Goal: Information Seeking & Learning: Compare options

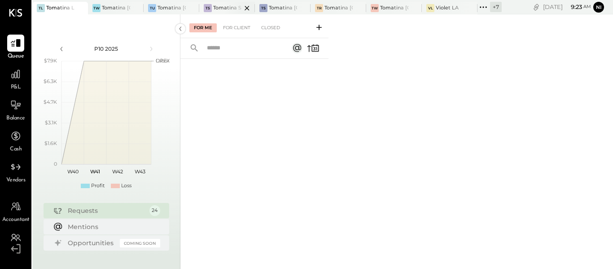
click at [231, 4] on div at bounding box center [238, 8] width 31 height 12
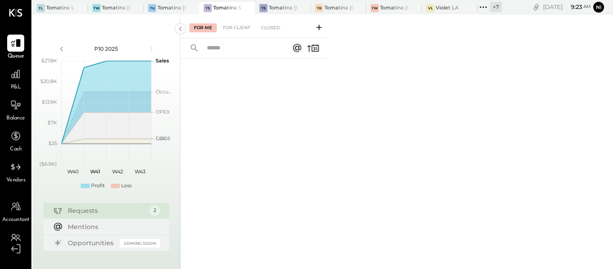
click at [483, 6] on icon at bounding box center [482, 6] width 1 height 1
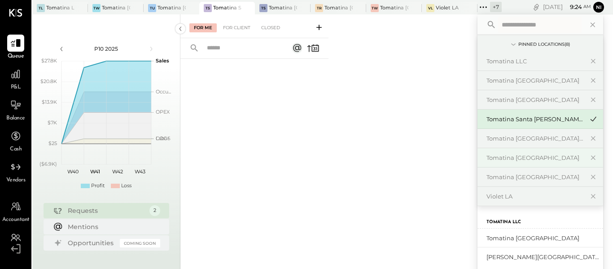
click at [514, 156] on div "Tomatina [GEOGRAPHIC_DATA]" at bounding box center [534, 157] width 97 height 9
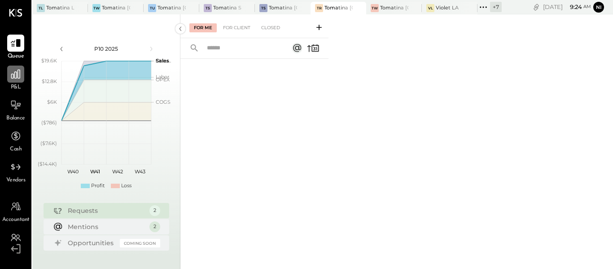
click at [12, 81] on div at bounding box center [15, 74] width 17 height 17
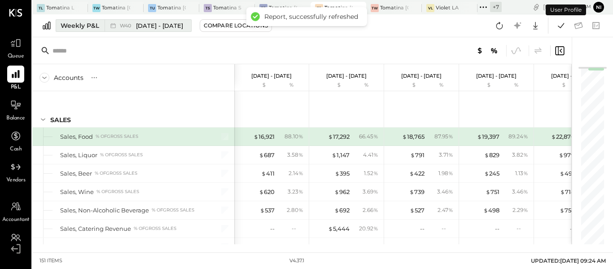
click at [78, 27] on div "Weekly P&L" at bounding box center [80, 25] width 39 height 9
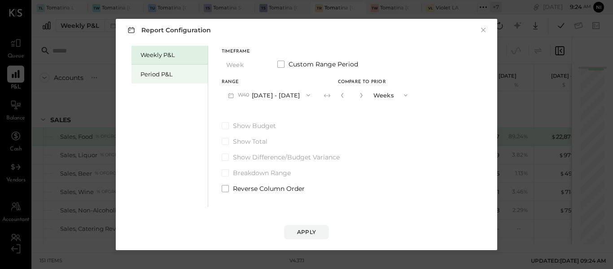
click at [161, 74] on div "Period P&L" at bounding box center [171, 74] width 63 height 9
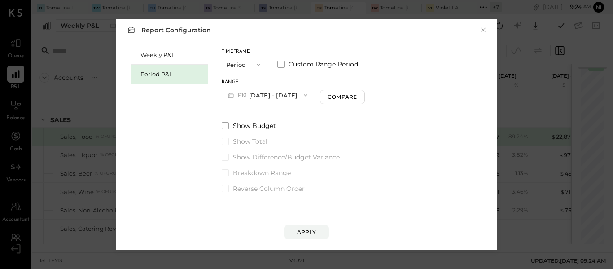
click at [275, 98] on button "P10 [DATE] - [DATE]" at bounding box center [268, 95] width 92 height 17
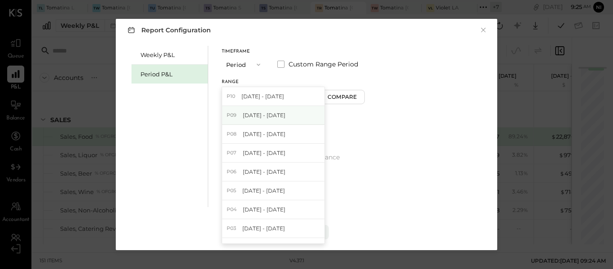
click at [245, 116] on span "[DATE] - [DATE]" at bounding box center [264, 115] width 43 height 8
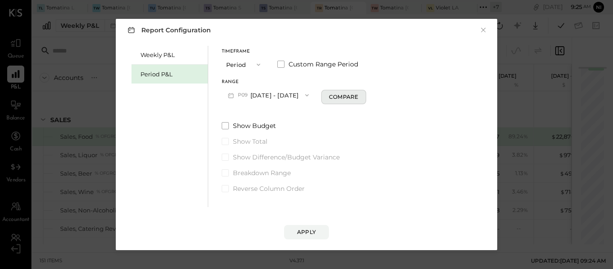
click at [354, 101] on div "Compare" at bounding box center [343, 97] width 29 height 8
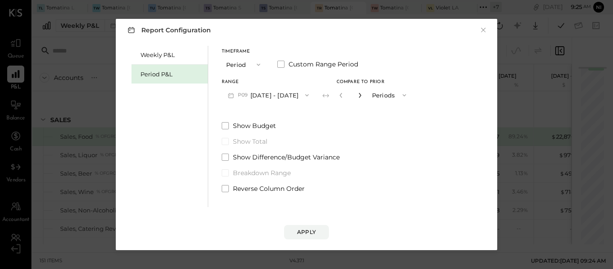
click at [363, 94] on icon "button" at bounding box center [359, 94] width 5 height 5
type input "*"
click at [309, 230] on div "Apply" at bounding box center [306, 232] width 19 height 8
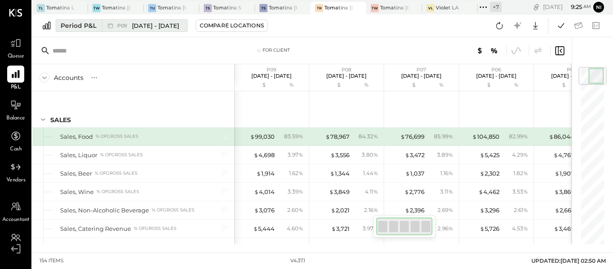
click at [152, 28] on span "[DATE] - [DATE]" at bounding box center [155, 26] width 47 height 9
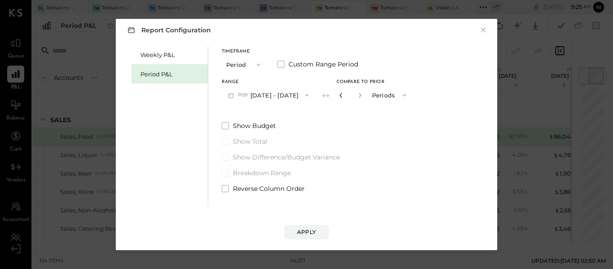
click at [344, 93] on icon "button" at bounding box center [340, 94] width 5 height 5
type input "*"
click at [307, 234] on div "Apply" at bounding box center [306, 232] width 19 height 8
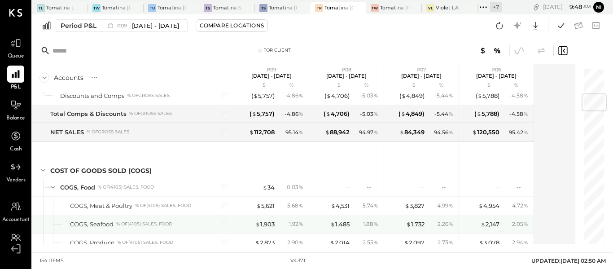
scroll to position [269, 0]
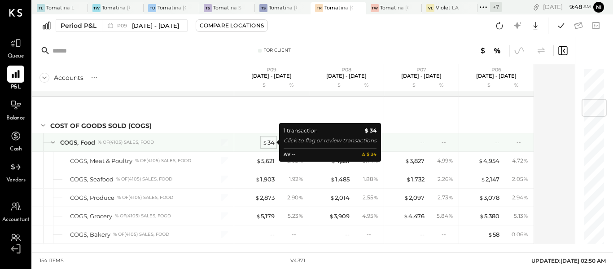
click at [268, 142] on div "$ 34" at bounding box center [268, 142] width 12 height 9
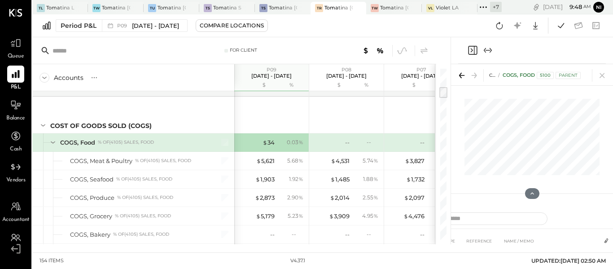
click at [463, 74] on icon at bounding box center [461, 75] width 13 height 13
click at [473, 75] on icon at bounding box center [474, 75] width 5 height 1
click at [603, 74] on icon at bounding box center [601, 75] width 5 height 5
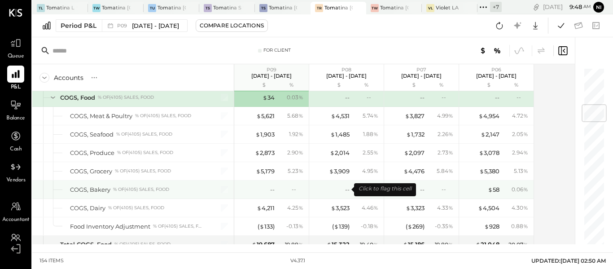
scroll to position [269, 0]
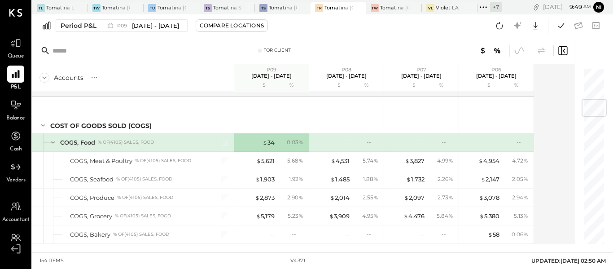
click at [483, 5] on icon at bounding box center [483, 7] width 12 height 12
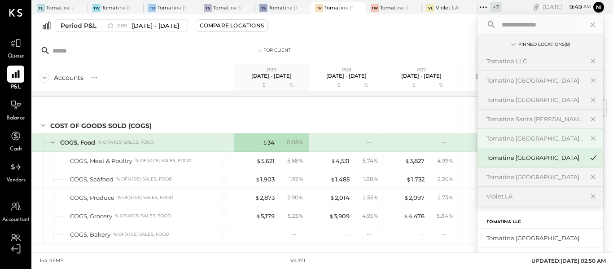
click at [528, 132] on div "Tomatina [GEOGRAPHIC_DATA][PERSON_NAME]" at bounding box center [540, 138] width 126 height 19
click at [528, 136] on div "Tomatina [GEOGRAPHIC_DATA][PERSON_NAME]" at bounding box center [534, 138] width 97 height 9
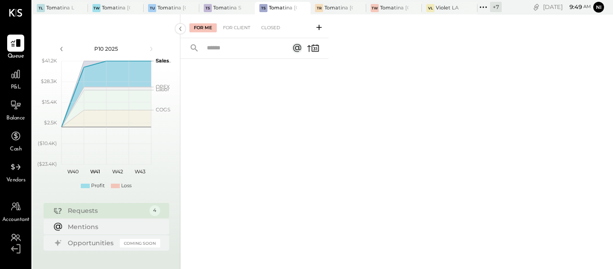
click at [1, 81] on link "P&L" at bounding box center [15, 79] width 31 height 26
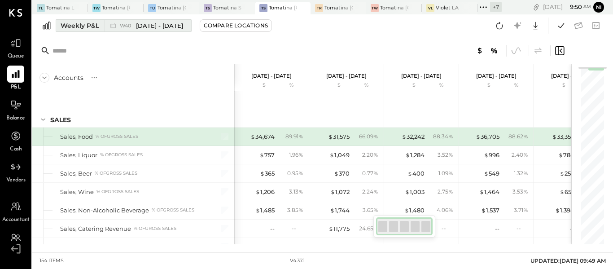
click at [75, 25] on div "Weekly P&L" at bounding box center [80, 25] width 39 height 9
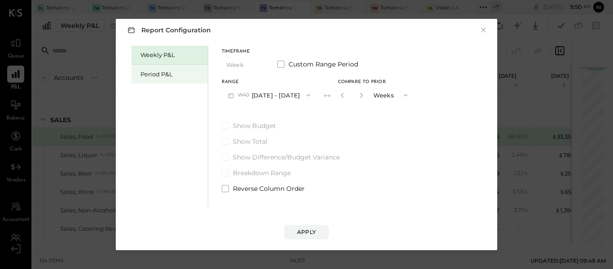
click at [151, 74] on div "Period P&L" at bounding box center [171, 74] width 63 height 9
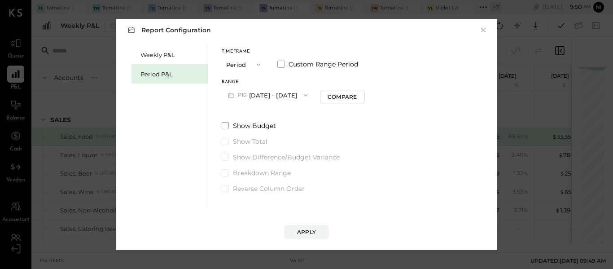
click at [284, 97] on button "P10 [DATE] - [DATE]" at bounding box center [268, 95] width 92 height 17
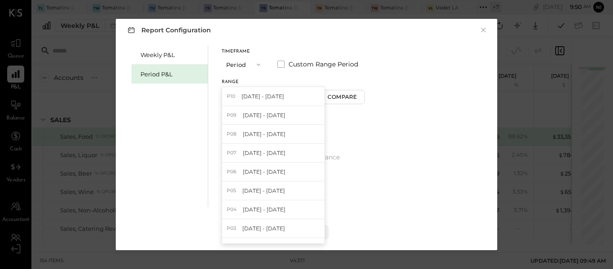
click at [271, 115] on span "[DATE] - [DATE]" at bounding box center [264, 115] width 43 height 8
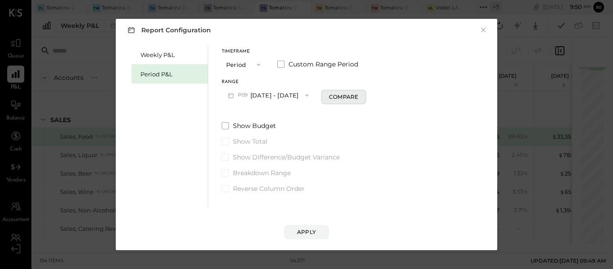
click at [354, 99] on div "Compare" at bounding box center [343, 97] width 29 height 8
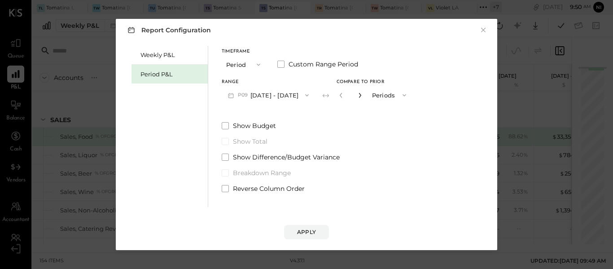
click at [363, 92] on icon "button" at bounding box center [359, 94] width 5 height 5
type input "*"
click at [307, 219] on div "Apply" at bounding box center [306, 223] width 363 height 32
click at [307, 229] on div "Apply" at bounding box center [306, 232] width 19 height 8
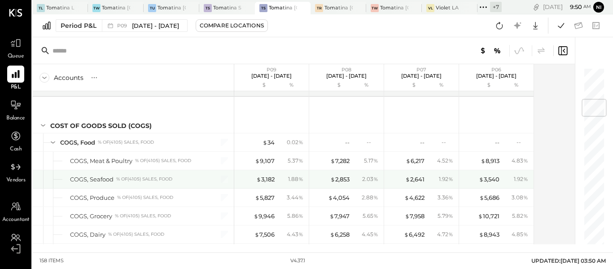
scroll to position [314, 0]
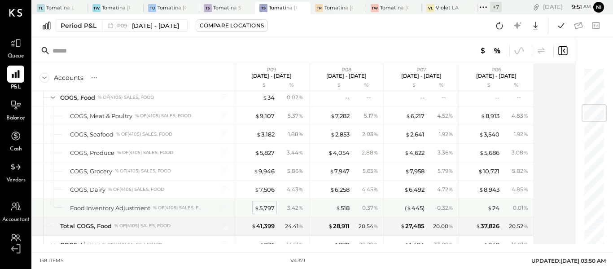
click at [269, 210] on div "$ 5,797" at bounding box center [264, 208] width 20 height 9
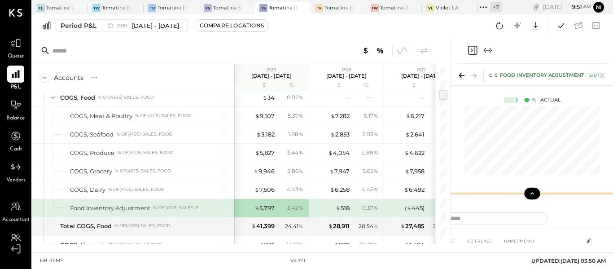
click at [532, 197] on icon at bounding box center [532, 193] width 8 height 8
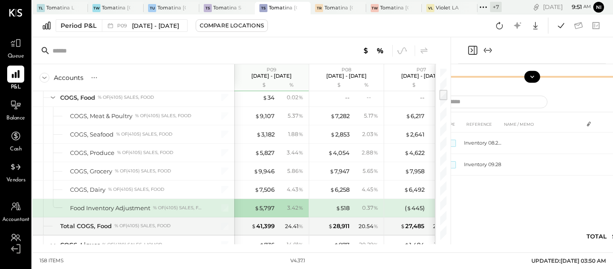
click at [484, 51] on icon "Expand panel (e)" at bounding box center [487, 50] width 11 height 11
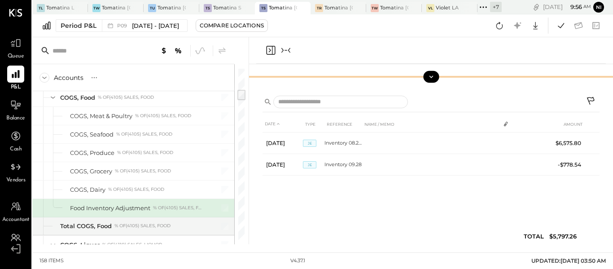
click at [286, 49] on icon "Collapse panel (e)" at bounding box center [285, 50] width 11 height 11
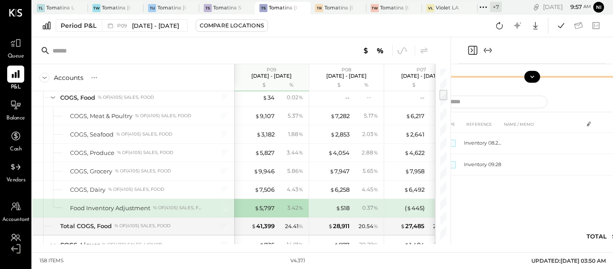
click at [210, 49] on div at bounding box center [234, 50] width 404 height 27
click at [533, 73] on icon at bounding box center [532, 77] width 8 height 8
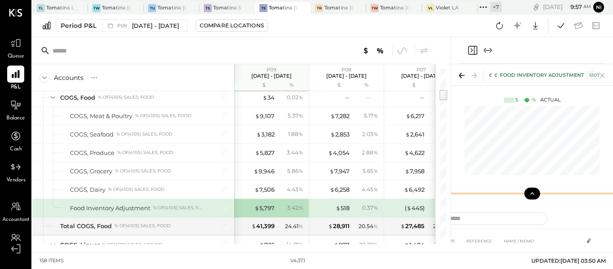
click at [471, 48] on icon "Close panel" at bounding box center [472, 50] width 11 height 11
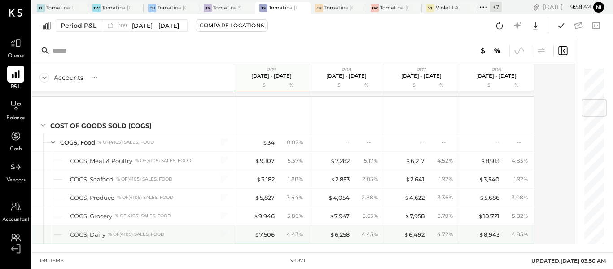
scroll to position [314, 0]
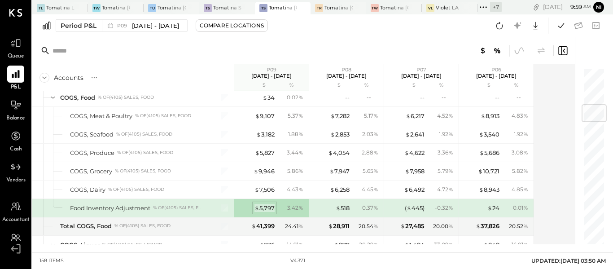
click at [266, 208] on div "$ 5,797" at bounding box center [264, 208] width 20 height 9
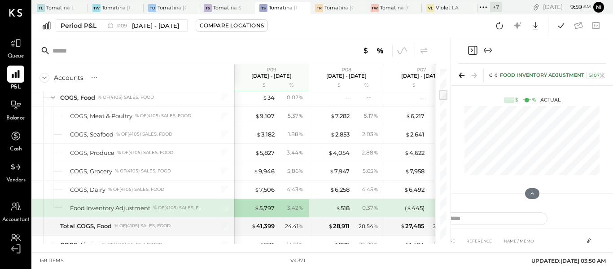
click at [488, 50] on icon "Expand panel (e)" at bounding box center [487, 50] width 11 height 11
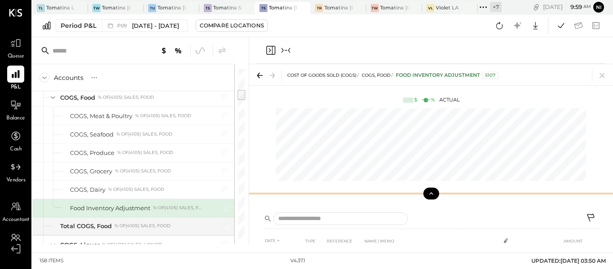
click at [431, 194] on icon at bounding box center [431, 193] width 8 height 8
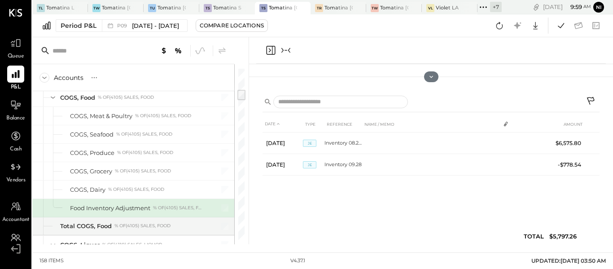
click at [428, 75] on icon at bounding box center [431, 76] width 7 height 7
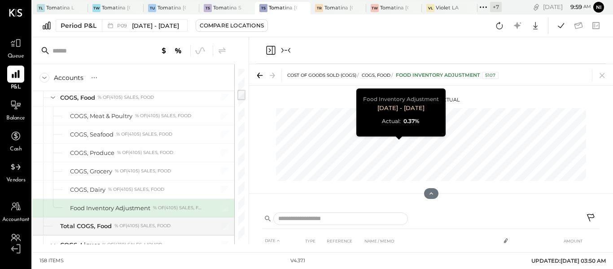
scroll to position [0, 112]
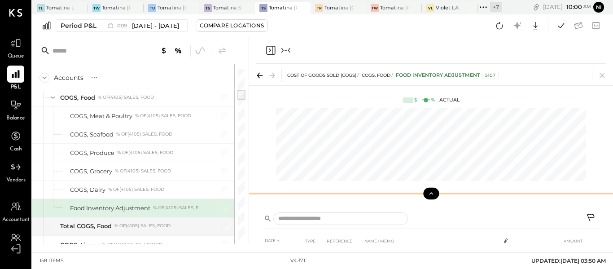
click at [427, 193] on icon at bounding box center [431, 193] width 8 height 8
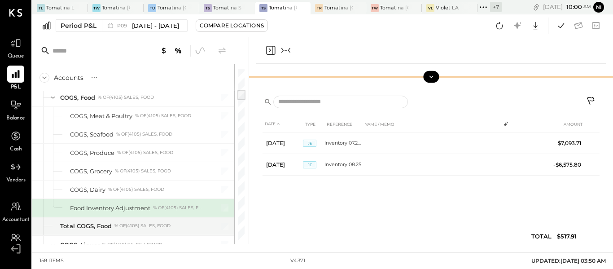
click at [433, 76] on icon at bounding box center [431, 77] width 8 height 8
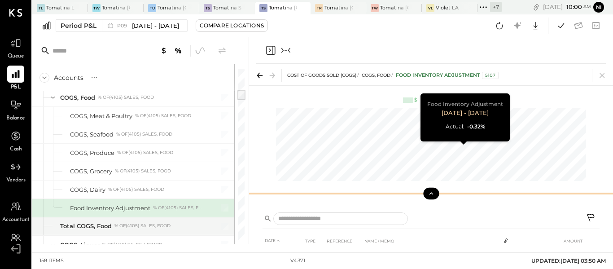
scroll to position [0, 187]
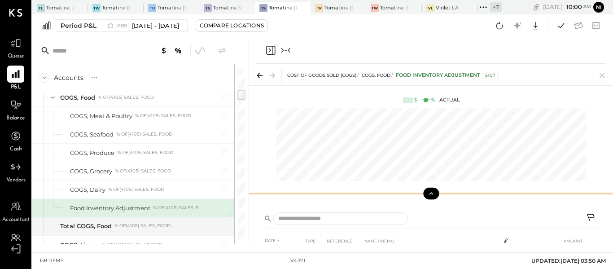
click at [428, 197] on icon at bounding box center [431, 193] width 8 height 8
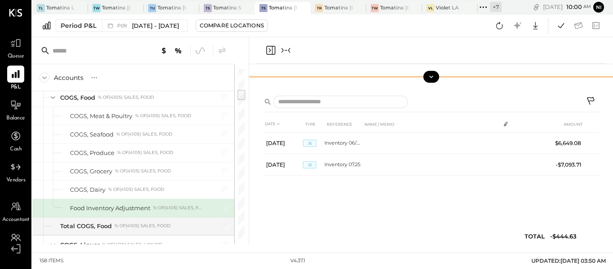
click at [427, 76] on button at bounding box center [431, 77] width 16 height 12
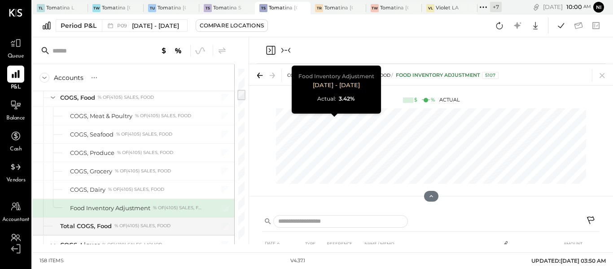
scroll to position [0, 37]
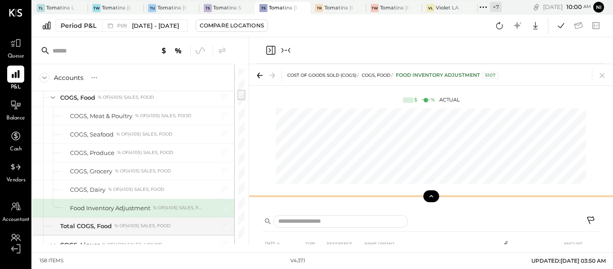
click at [435, 197] on icon at bounding box center [431, 196] width 8 height 8
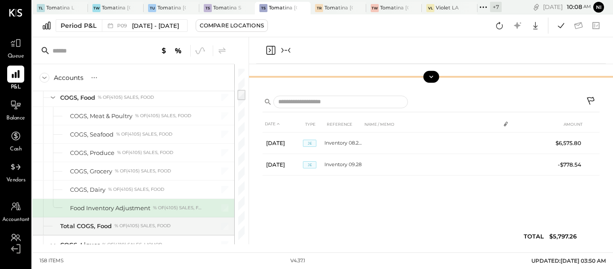
click at [271, 50] on icon "Close panel" at bounding box center [270, 50] width 2 height 4
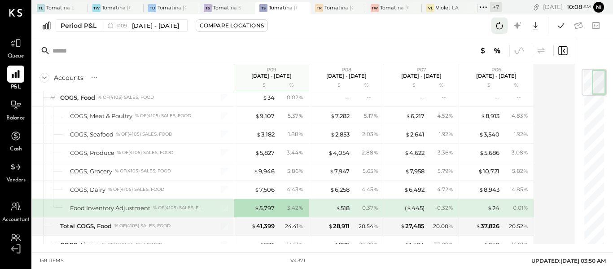
click at [499, 26] on icon at bounding box center [500, 26] width 12 height 12
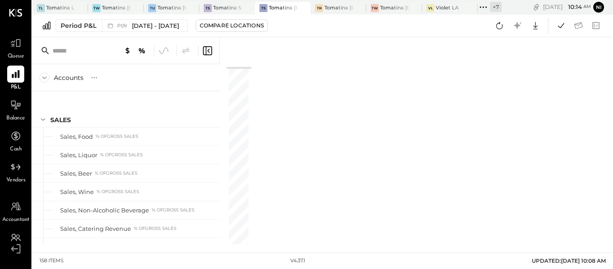
click at [205, 49] on icon at bounding box center [207, 50] width 11 height 11
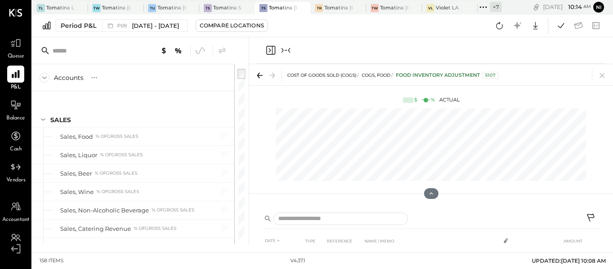
click at [271, 50] on icon "Close panel" at bounding box center [270, 50] width 2 height 4
